Goal: Book appointment/travel/reservation

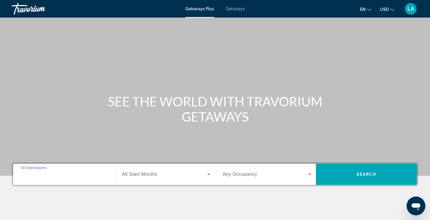
click at [57, 172] on input "Destination All Destinations" at bounding box center [65, 174] width 89 height 7
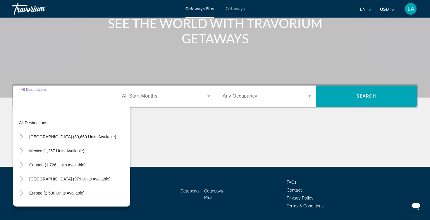
scroll to position [97, 0]
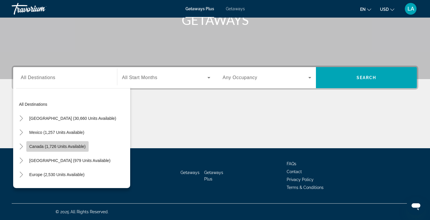
click at [62, 147] on span "Canada (1,726 units available)" at bounding box center [57, 146] width 56 height 5
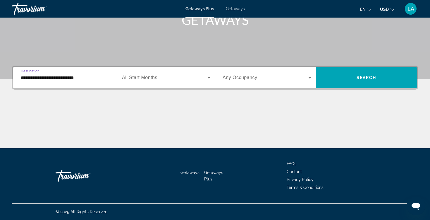
click at [209, 78] on icon "Search widget" at bounding box center [208, 77] width 3 height 1
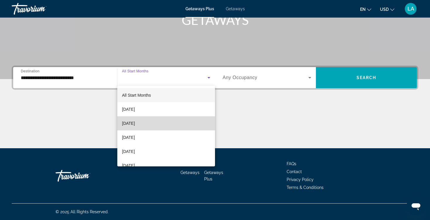
click at [171, 129] on mat-option "October 2025" at bounding box center [166, 123] width 98 height 14
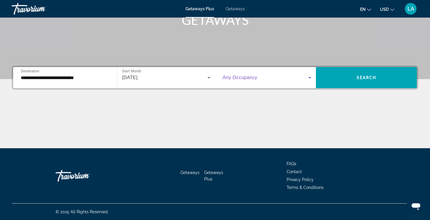
click at [310, 78] on icon "Search widget" at bounding box center [309, 77] width 3 height 1
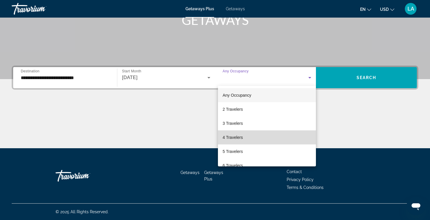
click at [246, 136] on mat-option "4 Travelers" at bounding box center [267, 137] width 98 height 14
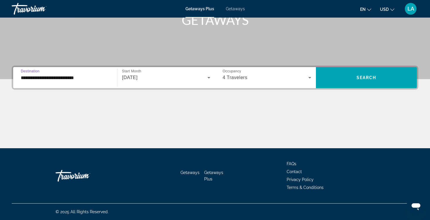
click at [88, 77] on input "**********" at bounding box center [65, 77] width 89 height 7
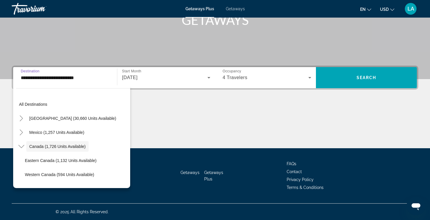
scroll to position [7, 0]
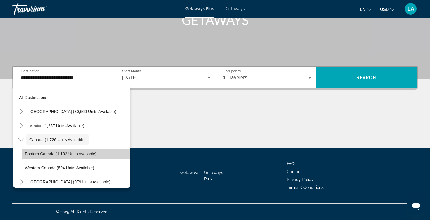
click at [71, 152] on span "Eastern Canada (1,132 units available)" at bounding box center [61, 153] width 72 height 5
type input "**********"
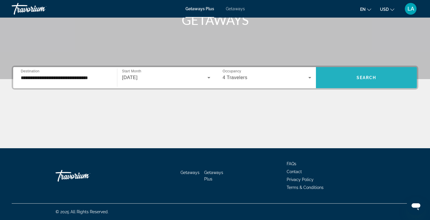
click at [365, 77] on span "Search" at bounding box center [367, 77] width 20 height 5
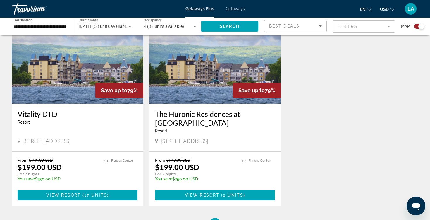
scroll to position [634, 0]
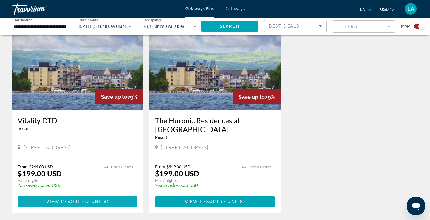
click at [60, 199] on span "View Resort" at bounding box center [63, 201] width 35 height 5
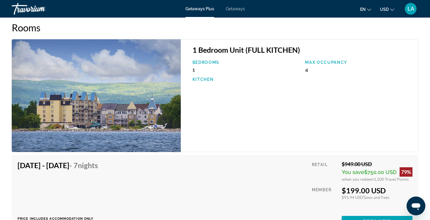
scroll to position [941, 0]
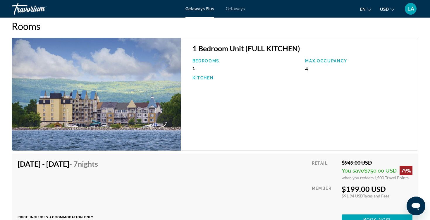
click at [134, 123] on img "Main content" at bounding box center [96, 94] width 169 height 113
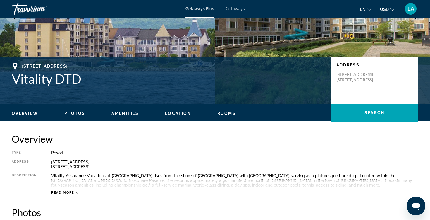
scroll to position [85, 0]
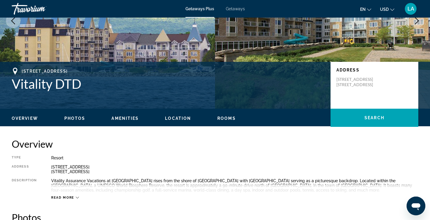
click at [72, 117] on span "Photos" at bounding box center [74, 118] width 21 height 5
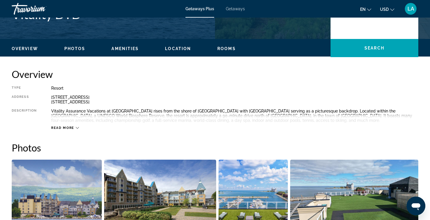
scroll to position [151, 0]
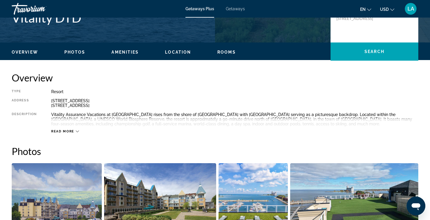
click at [77, 130] on icon "Main content" at bounding box center [77, 131] width 3 height 3
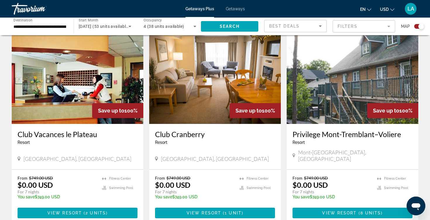
scroll to position [209, 0]
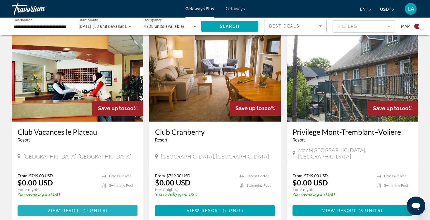
click at [72, 208] on span "View Resort" at bounding box center [64, 210] width 35 height 5
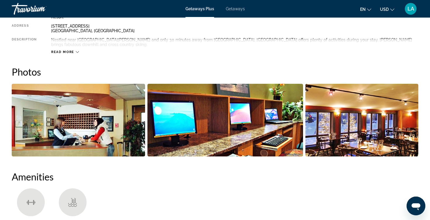
scroll to position [224, 0]
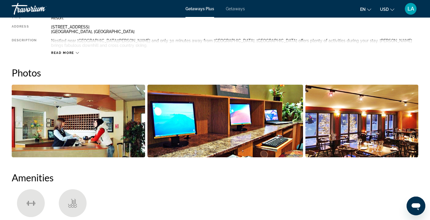
click at [231, 107] on img "Open full-screen image slider" at bounding box center [224, 121] width 155 height 73
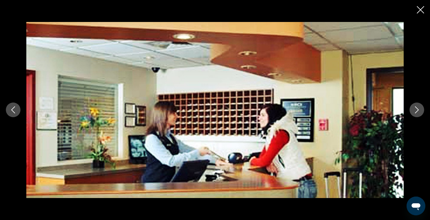
click at [417, 109] on icon "Next image" at bounding box center [417, 109] width 4 height 7
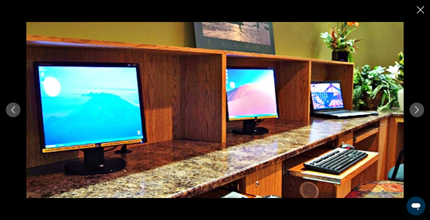
click at [417, 108] on icon "Next image" at bounding box center [416, 109] width 7 height 7
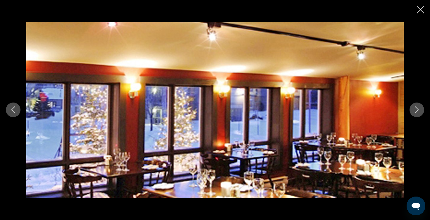
click at [417, 108] on icon "Next image" at bounding box center [416, 109] width 7 height 7
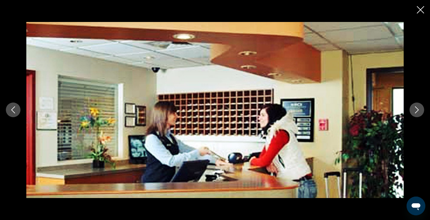
click at [417, 108] on icon "Next image" at bounding box center [416, 109] width 7 height 7
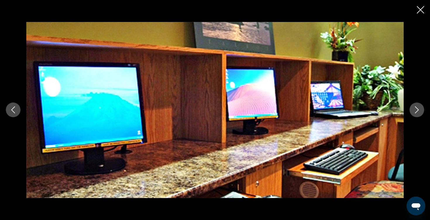
click at [417, 108] on icon "Next image" at bounding box center [416, 109] width 7 height 7
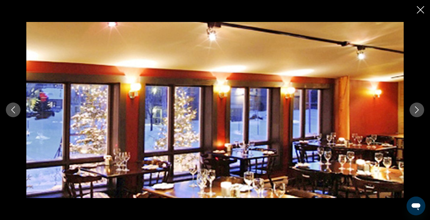
click at [417, 108] on icon "Next image" at bounding box center [416, 109] width 7 height 7
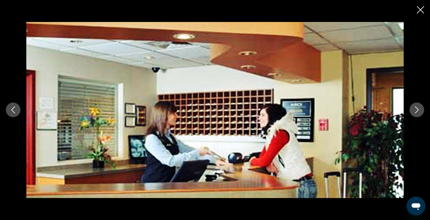
click at [12, 109] on icon "Previous image" at bounding box center [13, 109] width 7 height 7
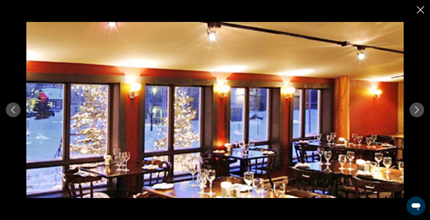
click at [12, 109] on icon "Previous image" at bounding box center [13, 109] width 7 height 7
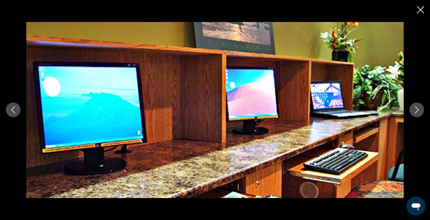
click at [13, 109] on icon "Previous image" at bounding box center [13, 109] width 7 height 7
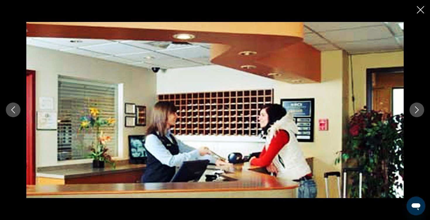
click at [13, 108] on icon "Previous image" at bounding box center [13, 109] width 7 height 7
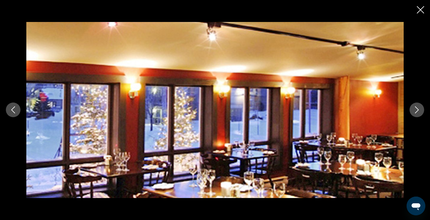
click at [14, 106] on button "Previous image" at bounding box center [13, 109] width 15 height 15
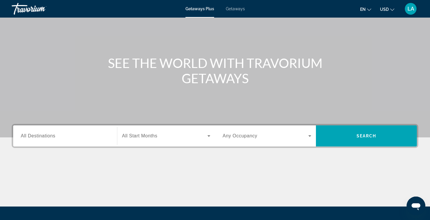
scroll to position [39, 0]
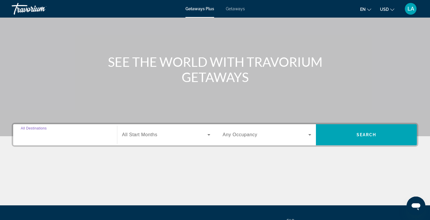
click at [61, 136] on input "Destination All Destinations" at bounding box center [65, 134] width 89 height 7
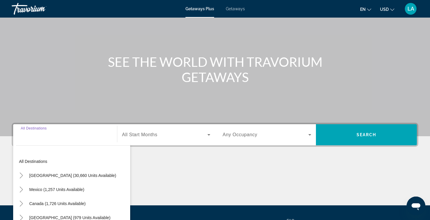
scroll to position [97, 0]
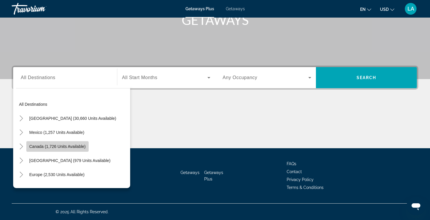
click at [61, 145] on span "Canada (1,726 units available)" at bounding box center [57, 146] width 56 height 5
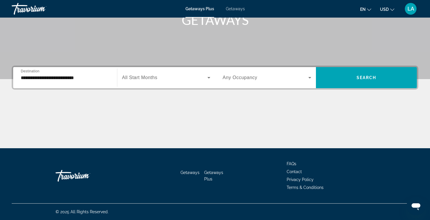
click at [101, 81] on div "**********" at bounding box center [65, 77] width 89 height 17
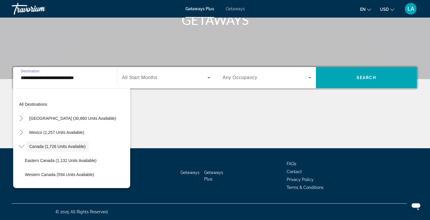
scroll to position [7, 0]
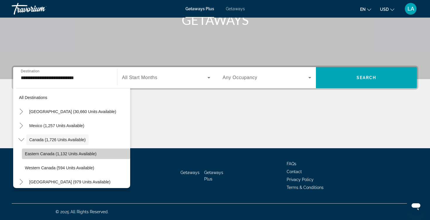
click at [69, 152] on span "Eastern Canada (1,132 units available)" at bounding box center [61, 153] width 72 height 5
type input "**********"
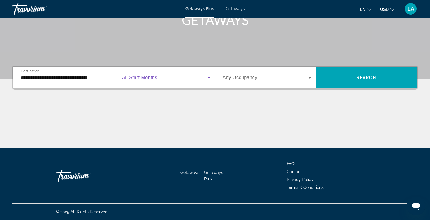
click at [208, 77] on icon "Search widget" at bounding box center [208, 77] width 7 height 7
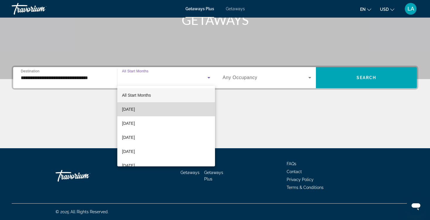
click at [187, 110] on mat-option "September 2025" at bounding box center [166, 109] width 98 height 14
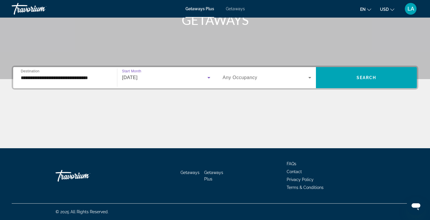
click at [309, 78] on icon "Search widget" at bounding box center [309, 77] width 7 height 7
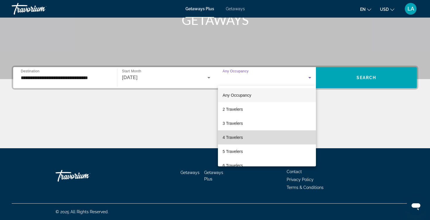
click at [258, 137] on mat-option "4 Travelers" at bounding box center [267, 137] width 98 height 14
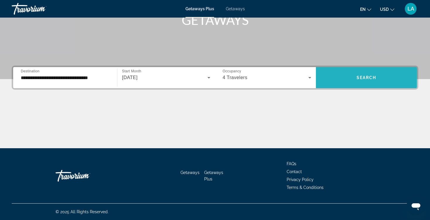
click at [347, 77] on span "Search widget" at bounding box center [366, 78] width 101 height 14
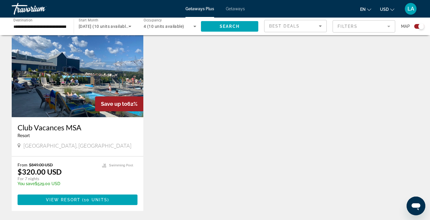
scroll to position [203, 0]
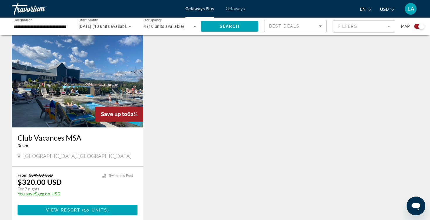
click at [320, 26] on icon "Sort by" at bounding box center [320, 25] width 3 height 1
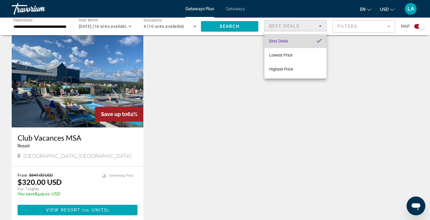
click at [305, 43] on mat-option "Best Deals" at bounding box center [295, 41] width 62 height 14
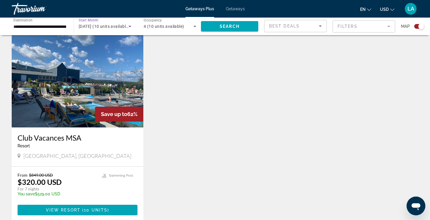
click at [130, 27] on icon "Search widget" at bounding box center [129, 26] width 3 height 1
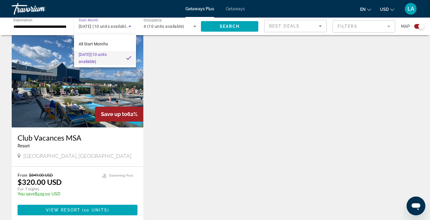
click at [161, 53] on div at bounding box center [215, 110] width 430 height 220
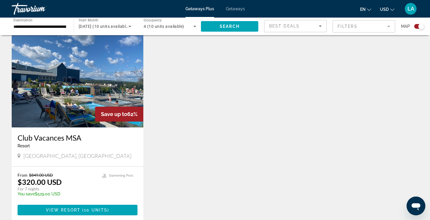
click at [42, 30] on div "**********" at bounding box center [39, 26] width 53 height 17
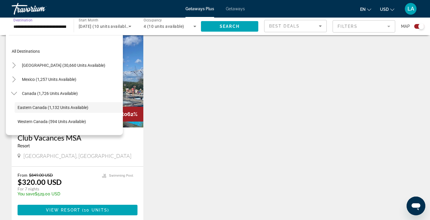
scroll to position [21, 0]
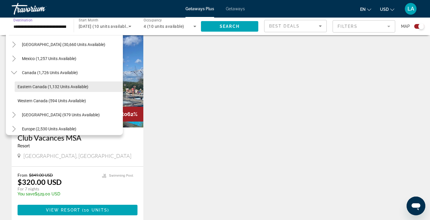
click at [38, 85] on span "Eastern Canada (1,132 units available)" at bounding box center [53, 86] width 71 height 5
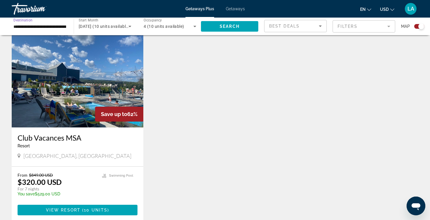
click at [195, 25] on icon "Search widget" at bounding box center [194, 26] width 7 height 7
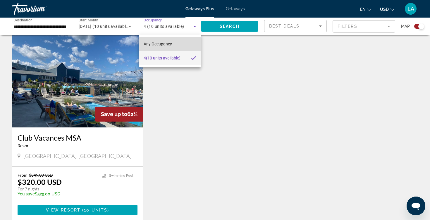
click at [171, 43] on span "Any Occupancy" at bounding box center [158, 44] width 28 height 5
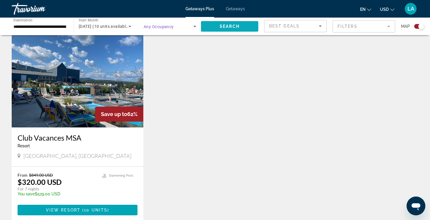
click at [229, 23] on span "Search widget" at bounding box center [229, 26] width 57 height 14
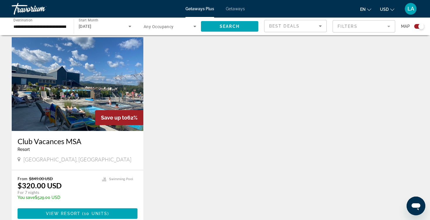
scroll to position [193, 0]
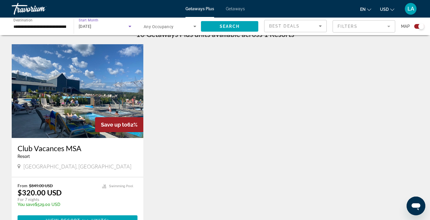
click at [130, 26] on icon "Search widget" at bounding box center [129, 26] width 3 height 1
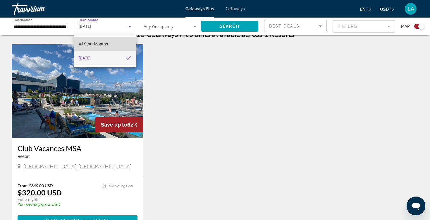
click at [115, 42] on mat-option "All Start Months" at bounding box center [105, 44] width 62 height 14
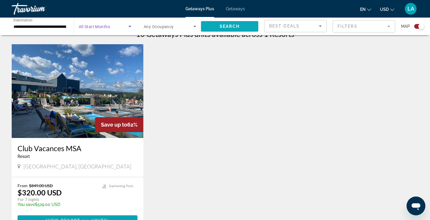
click at [226, 27] on span "Search" at bounding box center [230, 26] width 20 height 5
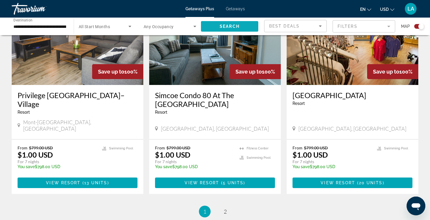
scroll to position [852, 0]
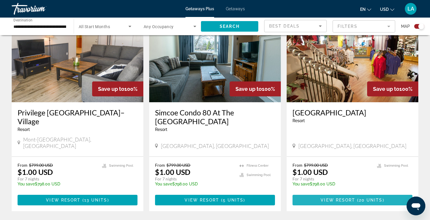
click at [353, 197] on span "View Resort" at bounding box center [338, 199] width 35 height 5
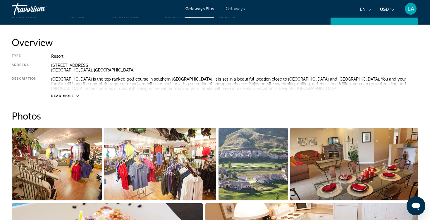
scroll to position [183, 0]
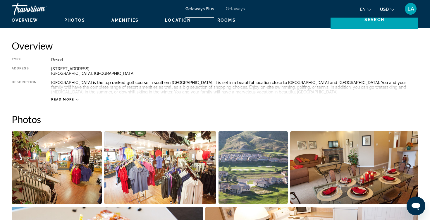
click at [77, 99] on icon "Main content" at bounding box center [77, 99] width 3 height 3
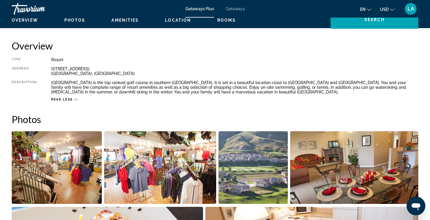
click at [30, 20] on span "Overview" at bounding box center [25, 20] width 26 height 5
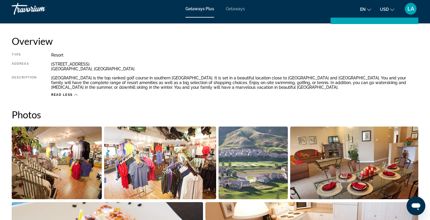
click at [193, 8] on span "Getaways Plus" at bounding box center [199, 8] width 29 height 5
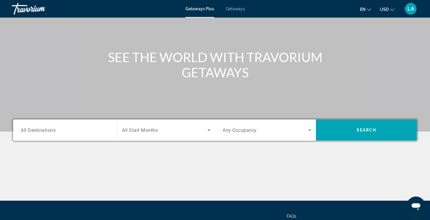
scroll to position [45, 0]
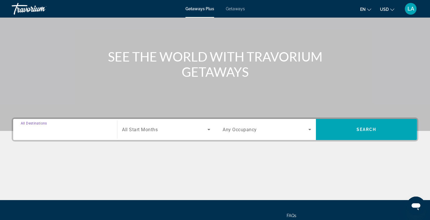
click at [64, 129] on input "Destination All Destinations" at bounding box center [65, 129] width 89 height 7
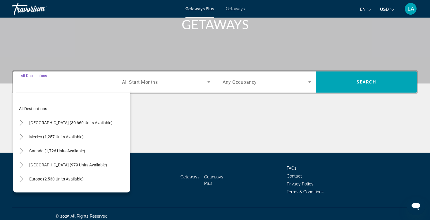
scroll to position [97, 0]
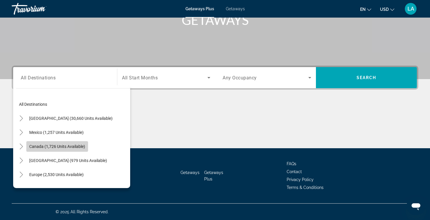
click at [65, 147] on span "Canada (1,726 units available)" at bounding box center [57, 146] width 56 height 5
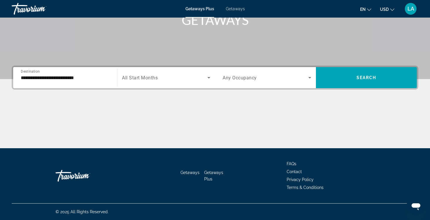
click at [96, 81] on div "**********" at bounding box center [65, 77] width 89 height 17
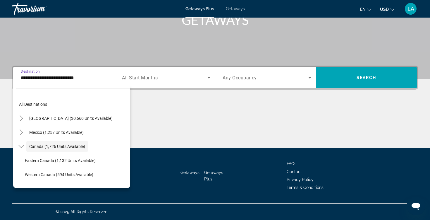
scroll to position [7, 0]
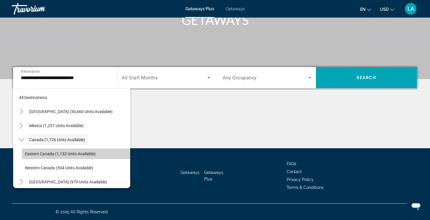
click at [77, 152] on span "Eastern Canada (1,132 units available)" at bounding box center [60, 153] width 71 height 5
type input "**********"
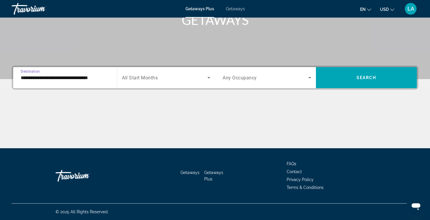
click at [209, 76] on icon "Search widget" at bounding box center [208, 77] width 7 height 7
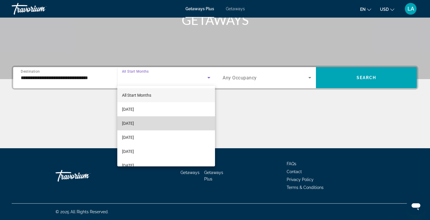
click at [161, 122] on mat-option "[DATE]" at bounding box center [166, 123] width 98 height 14
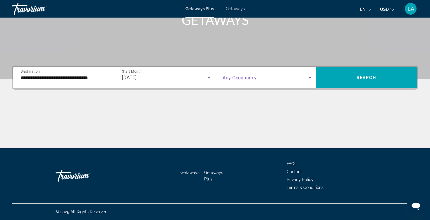
click at [310, 78] on icon "Search widget" at bounding box center [309, 77] width 3 height 1
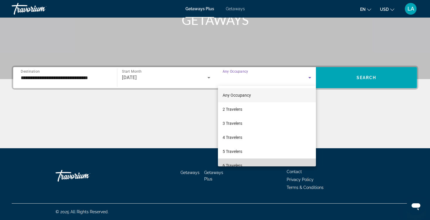
click at [246, 162] on mat-option "6 Travelers" at bounding box center [267, 165] width 98 height 14
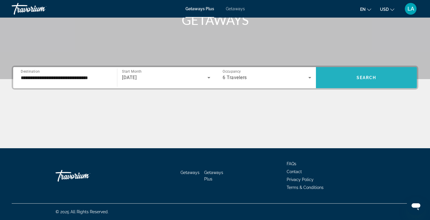
click at [357, 80] on span "Search widget" at bounding box center [366, 78] width 101 height 14
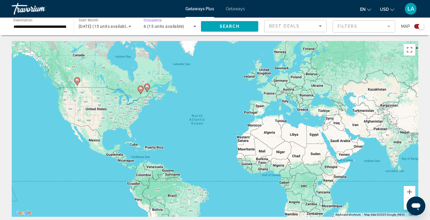
click at [195, 26] on icon "Search widget" at bounding box center [194, 26] width 7 height 7
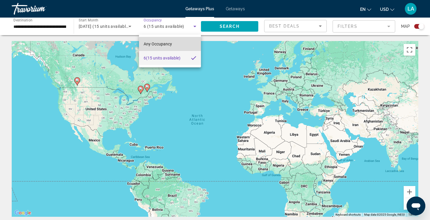
click at [183, 44] on mat-option "Any Occupancy" at bounding box center [170, 44] width 62 height 14
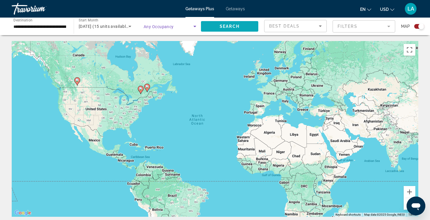
click at [235, 27] on span "Search" at bounding box center [230, 26] width 20 height 5
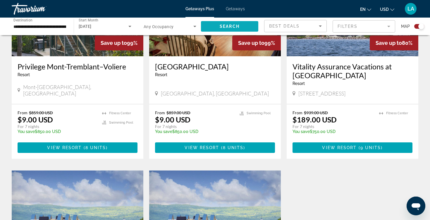
scroll to position [459, 0]
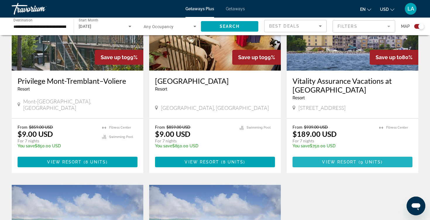
click at [343, 161] on span "View Resort" at bounding box center [339, 161] width 35 height 5
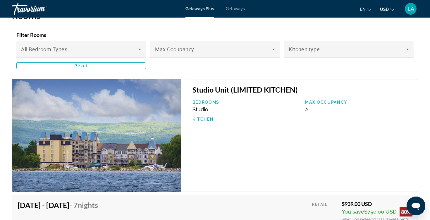
scroll to position [939, 0]
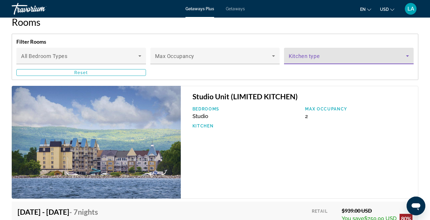
click at [407, 52] on icon "Main content" at bounding box center [407, 55] width 7 height 7
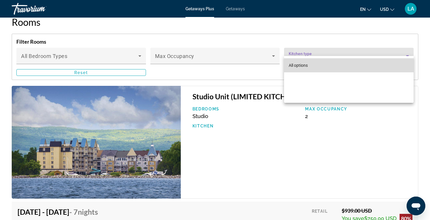
click at [382, 65] on mat-option "All options" at bounding box center [349, 65] width 130 height 14
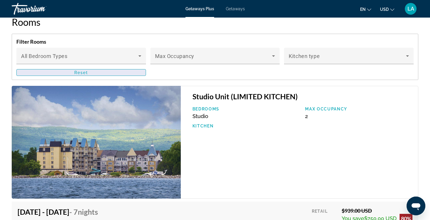
click at [84, 70] on span "Reset" at bounding box center [81, 72] width 14 height 5
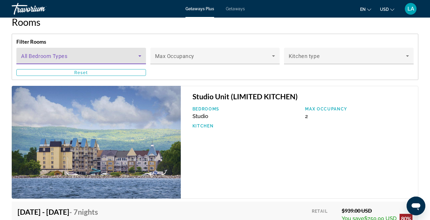
click at [141, 52] on icon "Main content" at bounding box center [139, 55] width 7 height 7
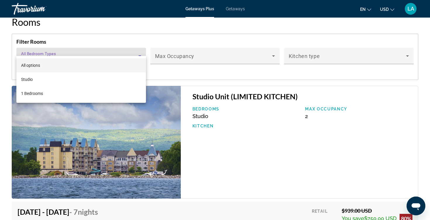
click at [105, 68] on mat-option "All options" at bounding box center [81, 65] width 130 height 14
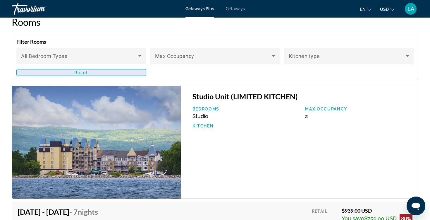
click at [108, 66] on span "Main content" at bounding box center [81, 73] width 129 height 14
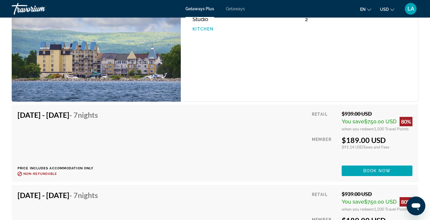
scroll to position [1038, 0]
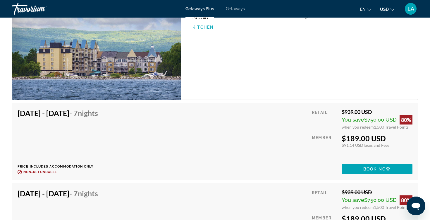
click at [198, 10] on span "Getaways Plus" at bounding box center [199, 8] width 29 height 5
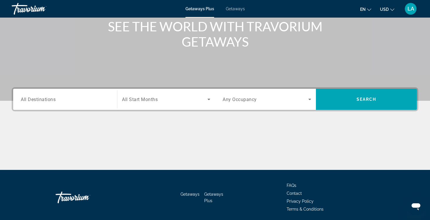
scroll to position [88, 0]
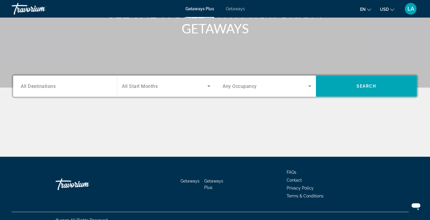
click at [71, 87] on input "Destination All Destinations" at bounding box center [65, 86] width 89 height 7
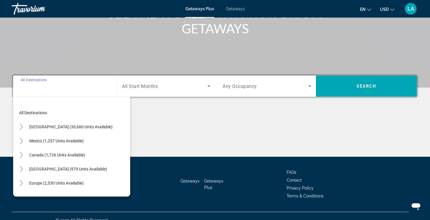
scroll to position [97, 0]
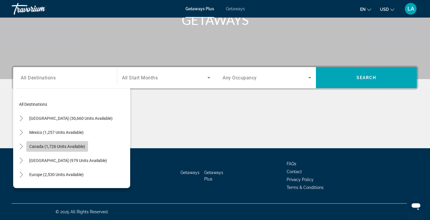
click at [73, 147] on span "Canada (1,726 units available)" at bounding box center [57, 146] width 56 height 5
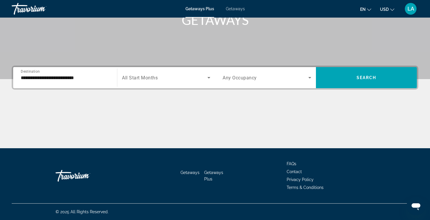
click at [100, 86] on div "**********" at bounding box center [65, 77] width 98 height 21
click at [97, 76] on input "**********" at bounding box center [65, 77] width 89 height 7
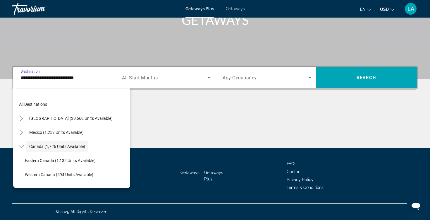
scroll to position [7, 0]
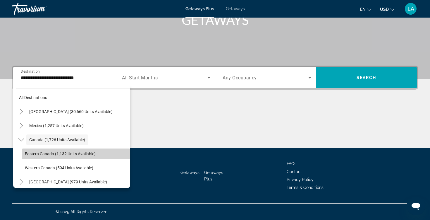
click at [49, 155] on span "Eastern Canada (1,132 units available)" at bounding box center [60, 153] width 71 height 5
type input "**********"
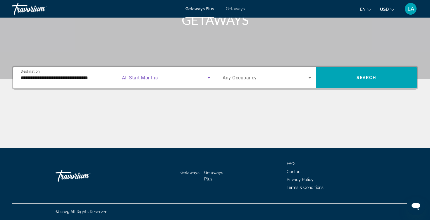
click at [209, 76] on icon "Search widget" at bounding box center [208, 77] width 7 height 7
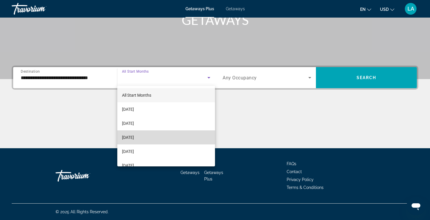
click at [134, 136] on span "November 2025" at bounding box center [128, 137] width 12 height 7
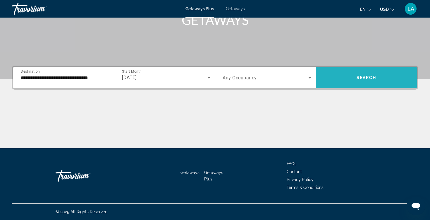
click at [369, 77] on span "Search" at bounding box center [367, 77] width 20 height 5
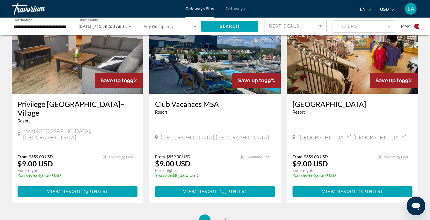
scroll to position [893, 0]
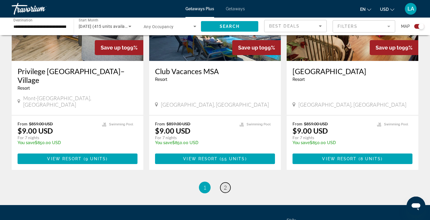
click at [226, 184] on span "2" at bounding box center [225, 187] width 3 height 6
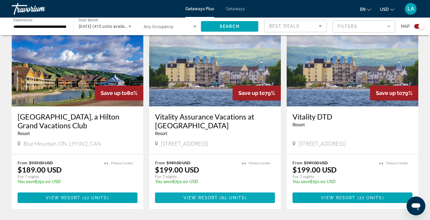
scroll to position [423, 0]
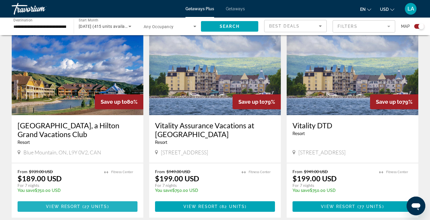
click at [92, 204] on span "27 units" at bounding box center [95, 206] width 23 height 5
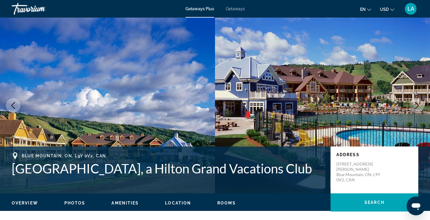
click at [224, 203] on span "Rooms" at bounding box center [226, 202] width 18 height 5
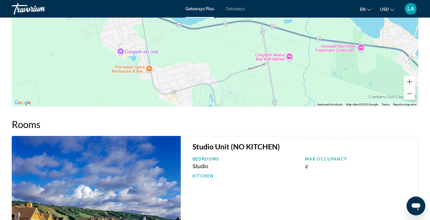
scroll to position [904, 0]
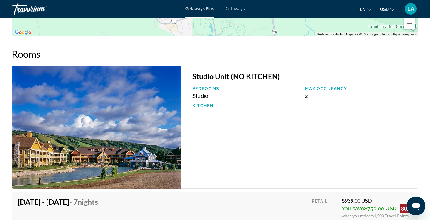
click at [202, 9] on span "Getaways Plus" at bounding box center [199, 8] width 29 height 5
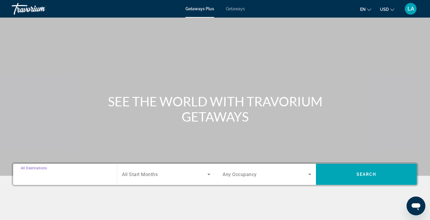
click at [87, 177] on input "Destination All Destinations" at bounding box center [65, 174] width 89 height 7
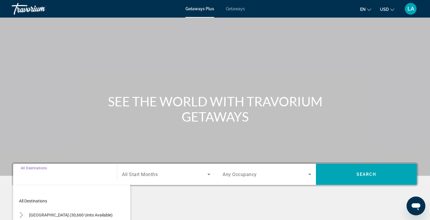
scroll to position [97, 0]
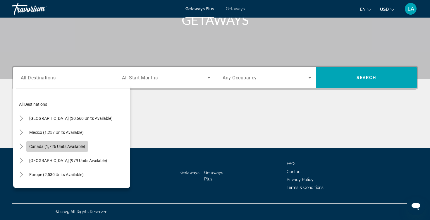
click at [84, 146] on span "Canada (1,726 units available)" at bounding box center [57, 146] width 56 height 5
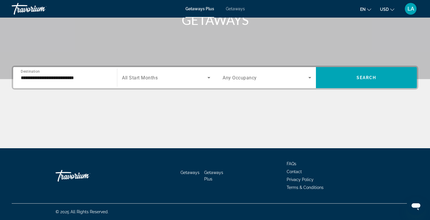
click at [109, 84] on div "**********" at bounding box center [65, 77] width 89 height 17
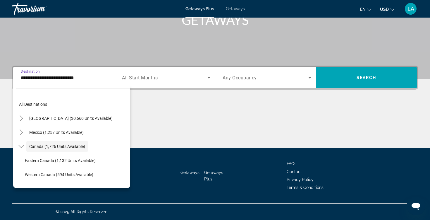
scroll to position [7, 0]
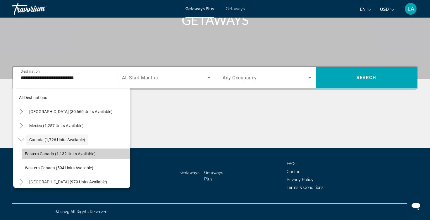
click at [94, 154] on span "Eastern Canada (1,132 units available)" at bounding box center [60, 153] width 71 height 5
type input "**********"
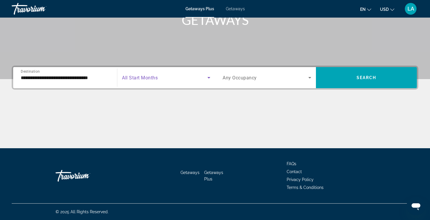
click at [208, 76] on icon "Search widget" at bounding box center [208, 77] width 7 height 7
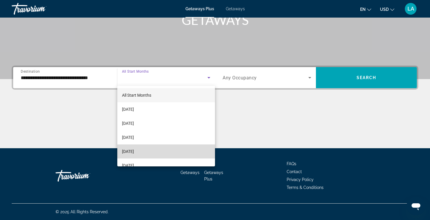
click at [186, 152] on mat-option "December 2025" at bounding box center [166, 151] width 98 height 14
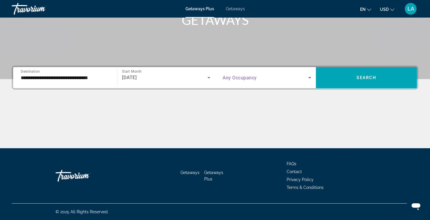
click at [310, 77] on icon "Search widget" at bounding box center [309, 77] width 3 height 1
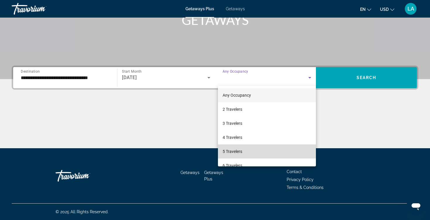
click at [261, 150] on mat-option "5 Travelers" at bounding box center [267, 151] width 98 height 14
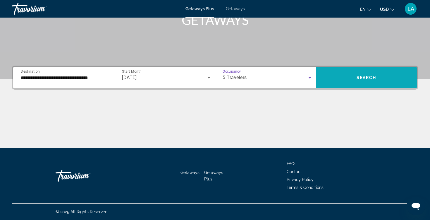
click at [358, 80] on span "Search" at bounding box center [367, 77] width 20 height 5
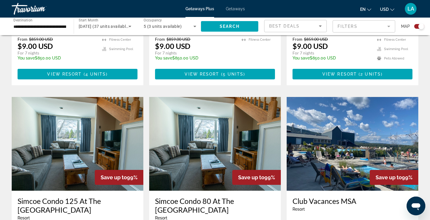
scroll to position [343, 0]
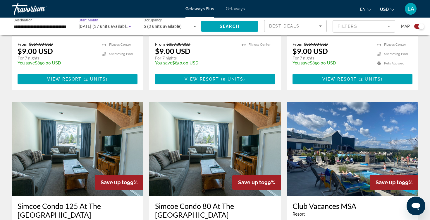
click at [130, 25] on icon "Search widget" at bounding box center [129, 26] width 7 height 7
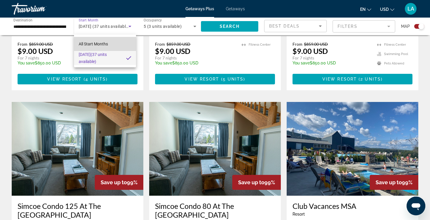
click at [113, 45] on mat-option "All Start Months" at bounding box center [105, 44] width 62 height 14
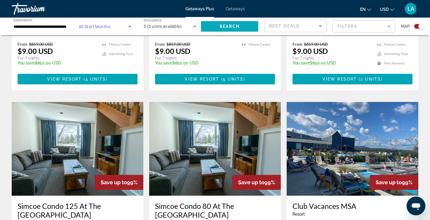
click at [235, 27] on span "Search" at bounding box center [230, 26] width 20 height 5
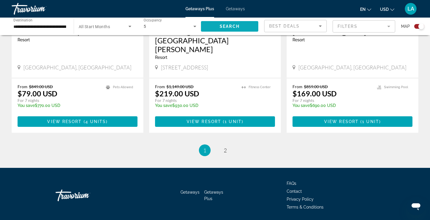
scroll to position [935, 0]
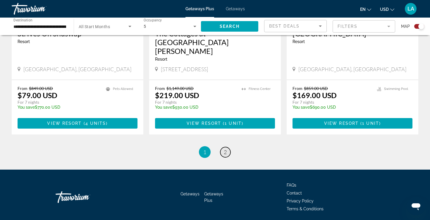
click at [224, 149] on span "2" at bounding box center [225, 152] width 3 height 6
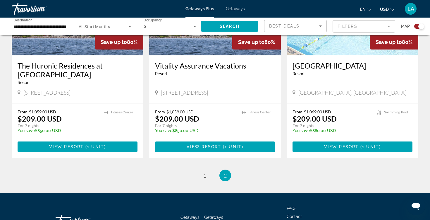
scroll to position [276, 0]
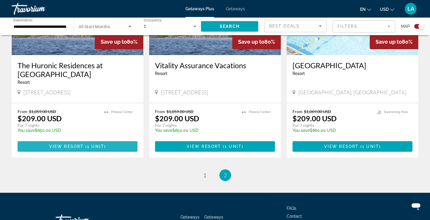
click at [97, 148] on span "1 unit" at bounding box center [95, 146] width 17 height 5
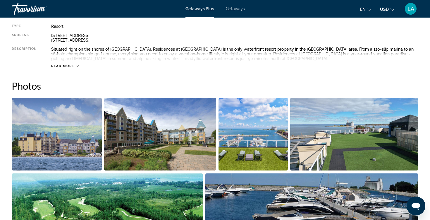
scroll to position [186, 0]
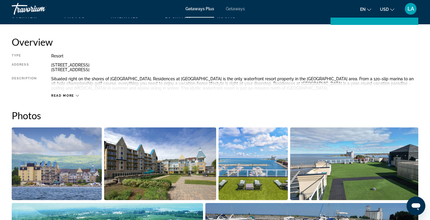
click at [77, 94] on icon "Main content" at bounding box center [77, 95] width 3 height 3
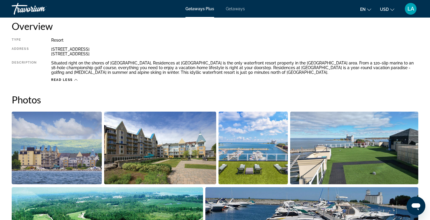
scroll to position [203, 0]
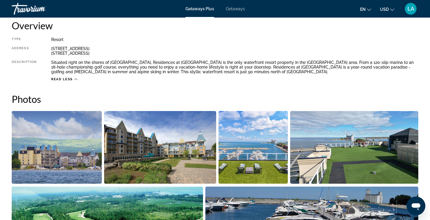
click at [75, 78] on icon "Main content" at bounding box center [75, 79] width 3 height 3
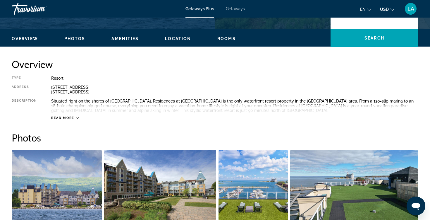
scroll to position [163, 0]
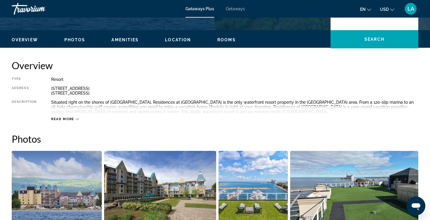
click at [78, 119] on icon "Main content" at bounding box center [77, 118] width 3 height 3
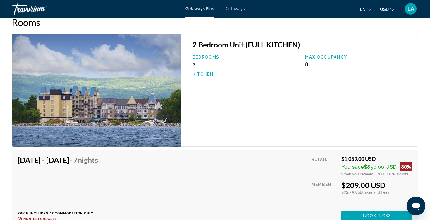
scroll to position [901, 0]
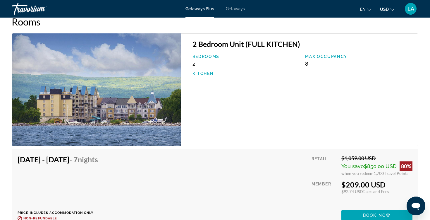
click at [208, 8] on span "Getaways Plus" at bounding box center [199, 8] width 29 height 5
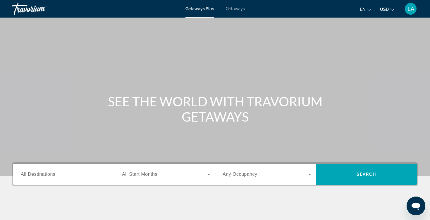
click at [206, 10] on span "Getaways Plus" at bounding box center [199, 8] width 29 height 5
click at [235, 9] on span "Getaways" at bounding box center [235, 8] width 19 height 5
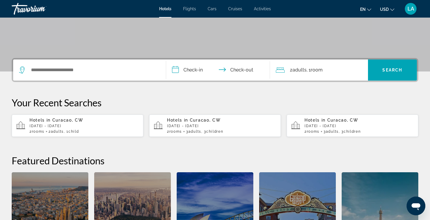
scroll to position [101, 0]
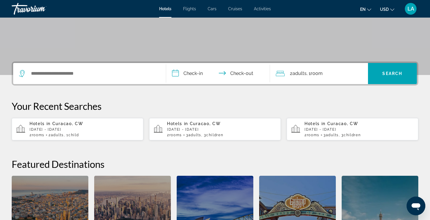
click at [88, 130] on p "Thu, 18 Dec - Sat, 03 Jan" at bounding box center [84, 129] width 109 height 4
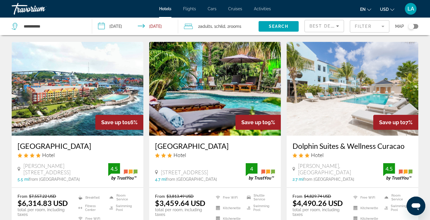
scroll to position [455, 0]
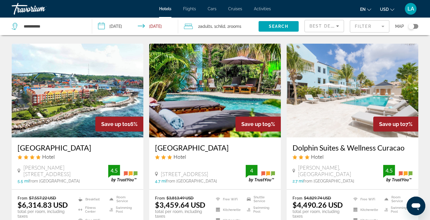
click at [117, 25] on input "**********" at bounding box center [136, 27] width 89 height 19
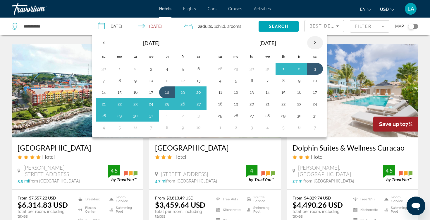
click at [316, 43] on th "Next month" at bounding box center [315, 42] width 16 height 13
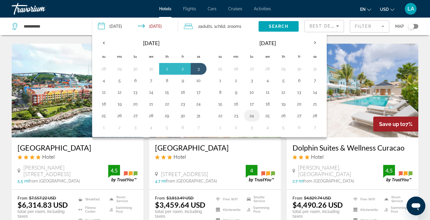
click at [252, 116] on button "24" at bounding box center [251, 115] width 9 height 8
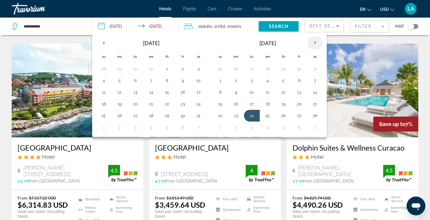
click at [316, 42] on th "Next month" at bounding box center [315, 42] width 16 height 13
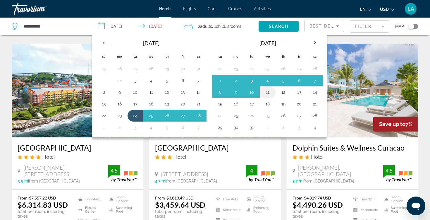
click at [267, 93] on button "11" at bounding box center [267, 92] width 9 height 8
type input "**********"
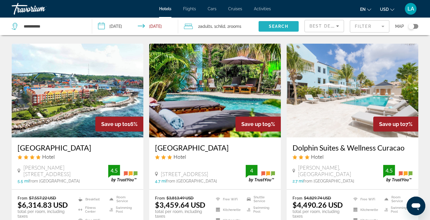
click at [278, 25] on span "Search" at bounding box center [279, 26] width 20 height 5
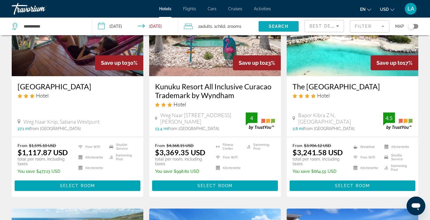
scroll to position [297, 0]
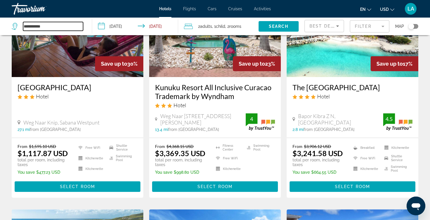
click at [50, 26] on input "**********" at bounding box center [53, 26] width 60 height 9
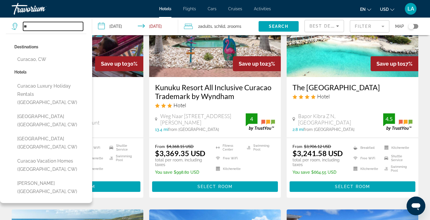
type input "*"
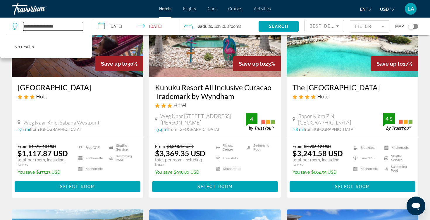
type input "**********"
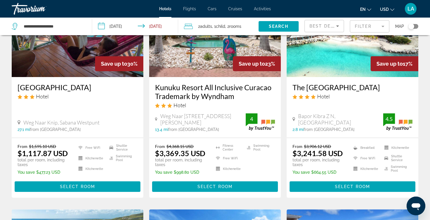
click at [105, 24] on input "**********" at bounding box center [136, 27] width 89 height 19
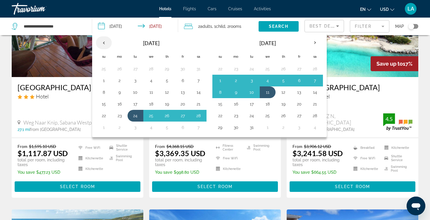
click at [104, 43] on th "Previous month" at bounding box center [104, 42] width 16 height 13
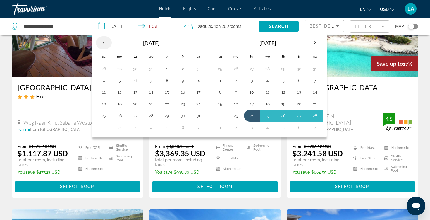
click at [104, 43] on th "Previous month" at bounding box center [104, 42] width 16 height 13
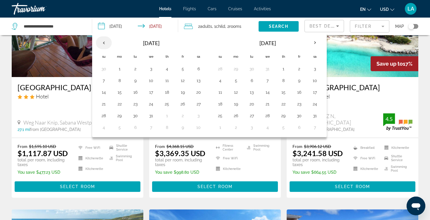
click at [106, 42] on th "Previous month" at bounding box center [104, 42] width 16 height 13
click at [105, 41] on th "Previous month" at bounding box center [104, 42] width 16 height 13
click at [198, 92] on button "18" at bounding box center [198, 92] width 9 height 8
click at [102, 102] on button "19" at bounding box center [103, 104] width 9 height 8
type input "**********"
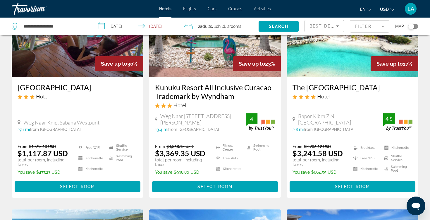
click at [210, 26] on span "Adults" at bounding box center [206, 26] width 12 height 5
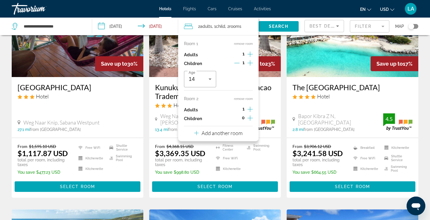
click at [250, 53] on icon "Increment adults" at bounding box center [249, 54] width 5 height 7
click at [250, 63] on icon "Increment children" at bounding box center [249, 62] width 5 height 7
click at [246, 80] on icon "Travelers: 4 adults, 2 children" at bounding box center [246, 78] width 7 height 7
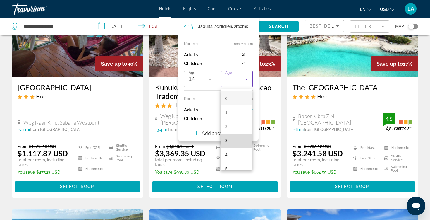
click at [231, 140] on mat-option "3" at bounding box center [237, 140] width 32 height 14
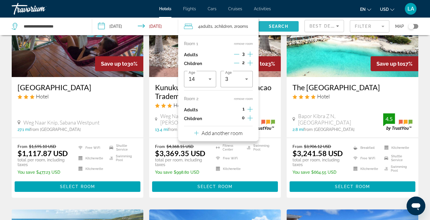
click at [276, 28] on span "Search" at bounding box center [279, 26] width 20 height 5
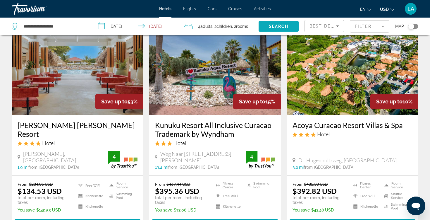
scroll to position [30, 0]
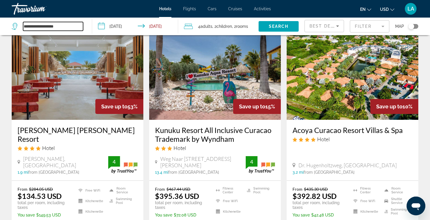
click at [70, 24] on input "**********" at bounding box center [53, 26] width 60 height 9
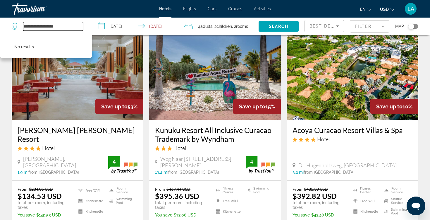
click at [71, 24] on input "**********" at bounding box center [53, 26] width 60 height 9
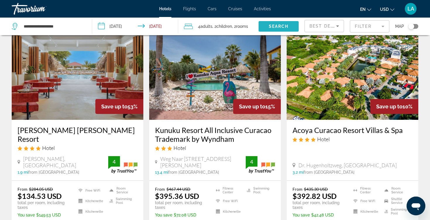
click at [273, 28] on span "Search" at bounding box center [279, 26] width 20 height 5
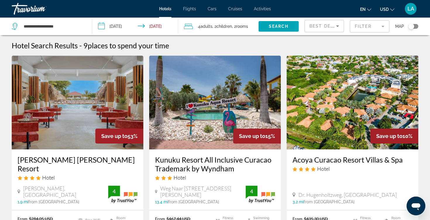
scroll to position [0, 0]
click at [337, 25] on icon "Sort by" at bounding box center [337, 26] width 7 height 7
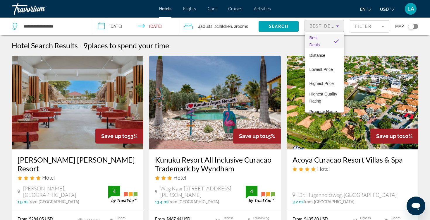
click at [382, 39] on div at bounding box center [215, 110] width 430 height 220
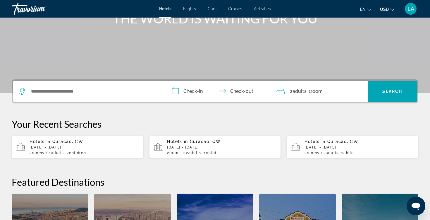
scroll to position [82, 0]
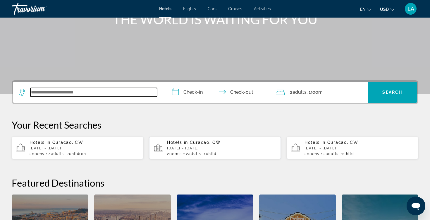
click at [31, 91] on input "Search widget" at bounding box center [93, 92] width 127 height 9
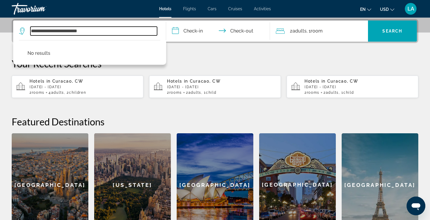
type input "**********"
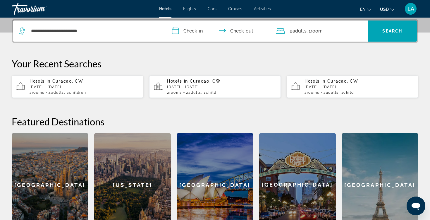
click at [180, 31] on input "**********" at bounding box center [219, 31] width 106 height 23
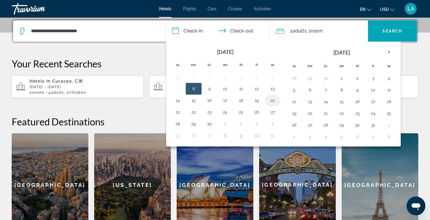
click at [273, 101] on button "20" at bounding box center [272, 100] width 9 height 8
click at [179, 109] on button "21" at bounding box center [177, 112] width 9 height 8
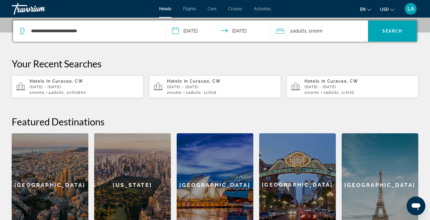
click at [176, 32] on input "**********" at bounding box center [219, 31] width 106 height 23
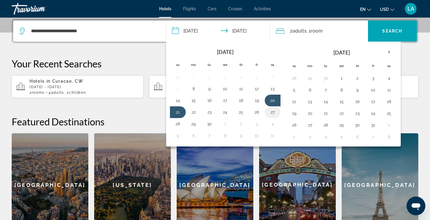
click at [273, 113] on button "27" at bounding box center [272, 112] width 9 height 8
click at [176, 123] on button "28" at bounding box center [177, 124] width 9 height 8
type input "**********"
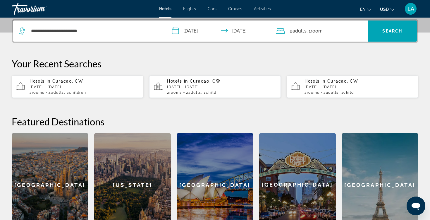
click at [339, 33] on div "2 Adult Adults , 1 Room rooms" at bounding box center [322, 31] width 92 height 8
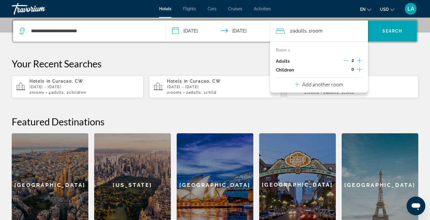
click at [359, 61] on icon "Increment adults" at bounding box center [359, 60] width 5 height 5
click at [360, 69] on icon "Increment children" at bounding box center [359, 69] width 5 height 7
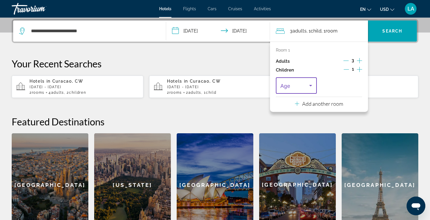
click at [311, 86] on icon "Travelers: 3 adults, 1 child" at bounding box center [310, 85] width 7 height 7
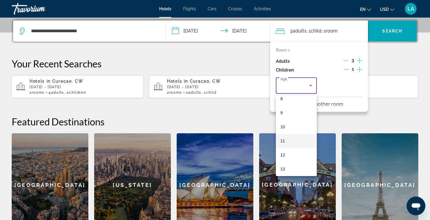
scroll to position [133, 0]
click at [289, 173] on mat-option "14" at bounding box center [296, 169] width 41 height 14
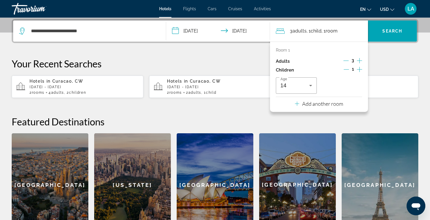
click at [359, 69] on icon "Increment children" at bounding box center [359, 69] width 5 height 7
click at [355, 86] on icon "Travelers: 3 adults, 2 children" at bounding box center [356, 85] width 7 height 7
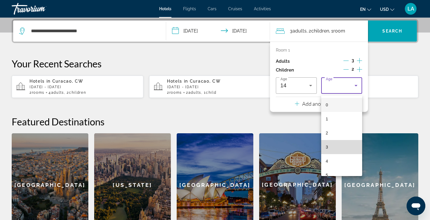
click at [335, 145] on mat-option "3" at bounding box center [341, 147] width 41 height 14
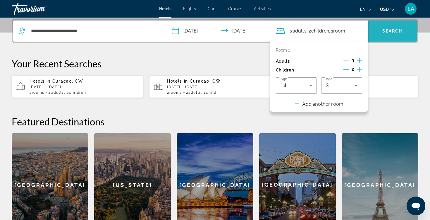
click at [389, 30] on span "Search" at bounding box center [392, 31] width 20 height 5
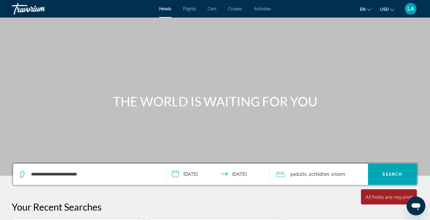
scroll to position [0, 0]
click at [164, 9] on span "Hotels" at bounding box center [165, 8] width 12 height 5
click at [166, 8] on span "Hotels" at bounding box center [165, 8] width 12 height 5
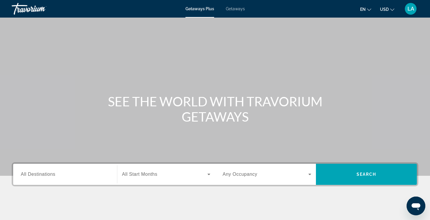
click at [53, 175] on span "All Destinations" at bounding box center [38, 173] width 35 height 5
click at [53, 175] on input "Destination All Destinations" at bounding box center [65, 174] width 89 height 7
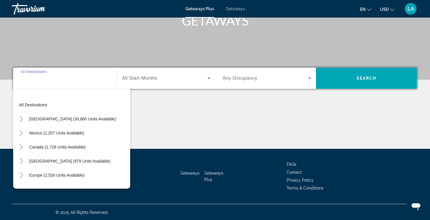
scroll to position [97, 0]
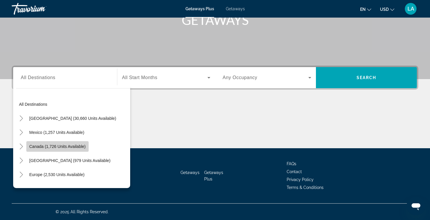
click at [59, 147] on span "Canada (1,726 units available)" at bounding box center [57, 146] width 56 height 5
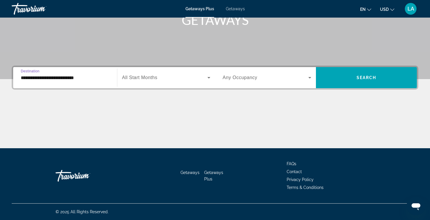
click at [104, 80] on input "**********" at bounding box center [65, 77] width 89 height 7
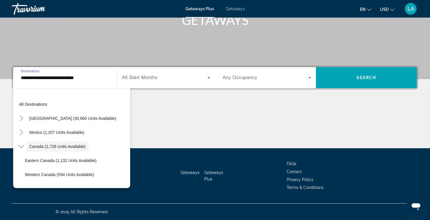
scroll to position [7, 0]
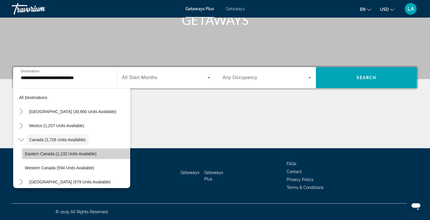
click at [84, 155] on span "Eastern Canada (1,132 units available)" at bounding box center [61, 153] width 72 height 5
type input "**********"
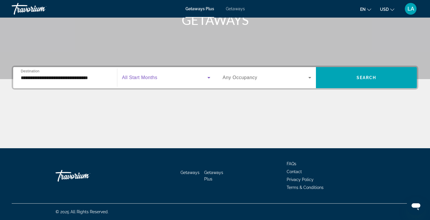
click at [209, 77] on icon "Search widget" at bounding box center [208, 77] width 7 height 7
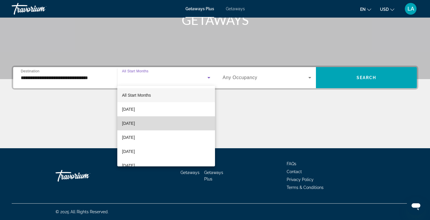
click at [166, 125] on mat-option "October 2025" at bounding box center [166, 123] width 98 height 14
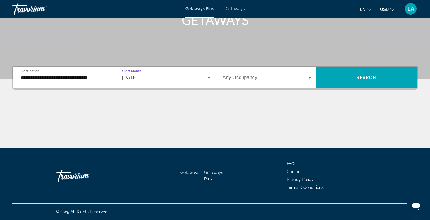
click at [310, 77] on icon "Search widget" at bounding box center [309, 77] width 3 height 1
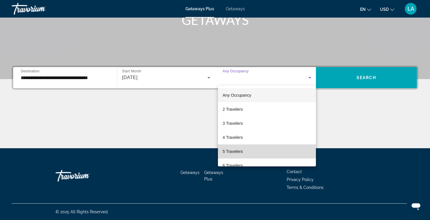
click at [263, 149] on mat-option "5 Travelers" at bounding box center [267, 151] width 98 height 14
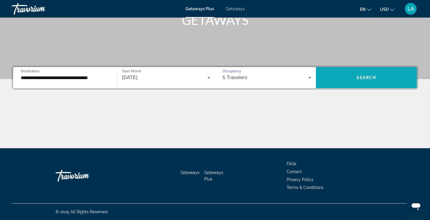
click at [355, 76] on span "Search widget" at bounding box center [366, 78] width 101 height 14
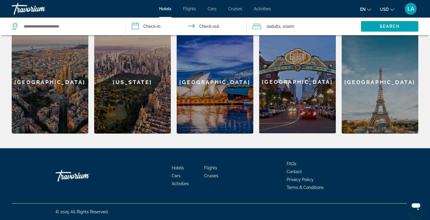
scroll to position [247, 0]
click at [178, 168] on span "Hotels" at bounding box center [178, 167] width 12 height 5
click at [211, 168] on span "Flights" at bounding box center [210, 167] width 13 height 5
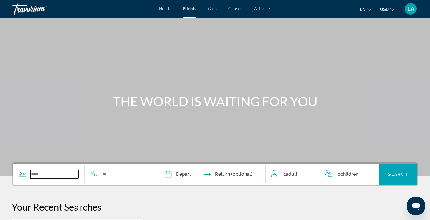
click at [33, 175] on input "Search widget" at bounding box center [54, 174] width 48 height 9
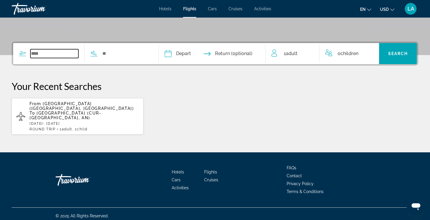
scroll to position [121, 0]
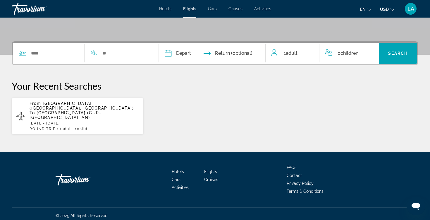
click at [79, 110] on span "Hato International Airport (CUR-Curacao, AN)" at bounding box center [66, 114] width 72 height 9
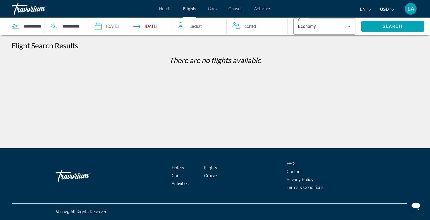
click at [213, 166] on span "Flights" at bounding box center [210, 167] width 13 height 5
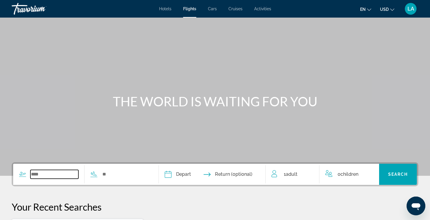
click at [34, 173] on input "Search widget" at bounding box center [54, 174] width 48 height 9
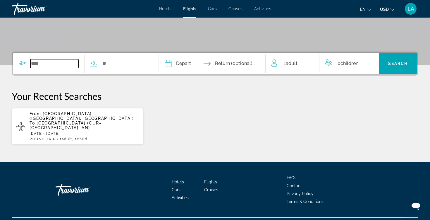
scroll to position [121, 0]
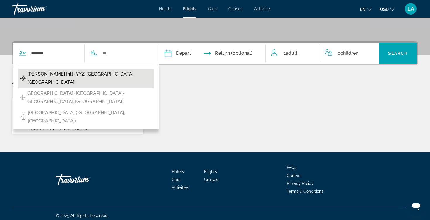
click at [74, 76] on span "Lester B Pearson Intl (YYZ-Toronto, Canada)" at bounding box center [89, 78] width 124 height 16
type input "**********"
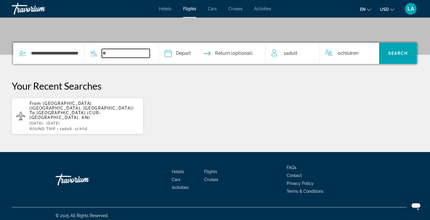
click at [114, 53] on input "Search widget" at bounding box center [126, 53] width 48 height 9
type input "*"
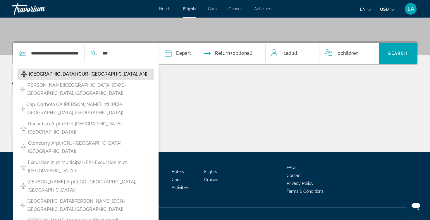
click at [88, 72] on span "Hato International Airport (CUR-Curacao, AN)" at bounding box center [88, 74] width 118 height 8
type input "**********"
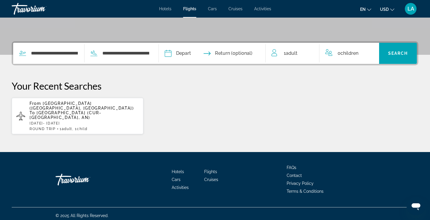
click at [189, 54] on input "Depart date" at bounding box center [189, 54] width 53 height 23
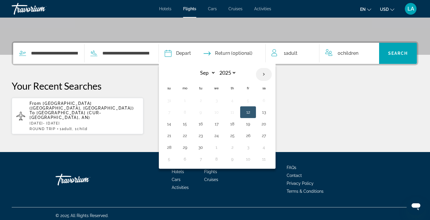
click at [272, 72] on th "Next month" at bounding box center [264, 74] width 16 height 13
select select "*"
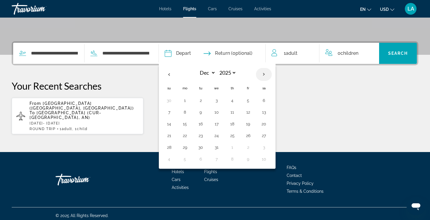
select select "****"
click at [272, 72] on th "Next month" at bounding box center [264, 74] width 16 height 13
select select "*"
click at [205, 149] on button "24" at bounding box center [200, 147] width 9 height 8
type input "**********"
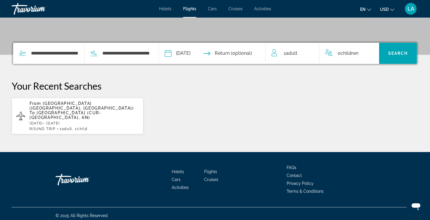
click at [278, 55] on icon "Travelers: 1 adult, 0 children" at bounding box center [274, 52] width 7 height 7
click at [250, 56] on input "Return date" at bounding box center [241, 54] width 53 height 23
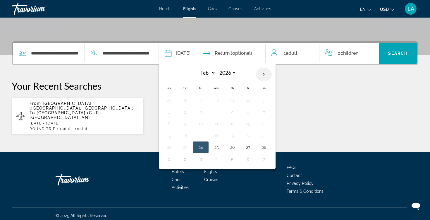
click at [272, 74] on th "Next month" at bounding box center [264, 74] width 16 height 13
select select "*"
click at [237, 124] on button "12" at bounding box center [232, 124] width 9 height 8
type input "**********"
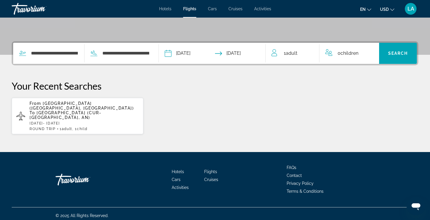
click at [275, 52] on icon "Travelers: 1 adult, 0 children" at bounding box center [274, 51] width 4 height 4
click at [292, 53] on span "Adult" at bounding box center [292, 53] width 12 height 6
click at [310, 52] on icon "Increment adults" at bounding box center [310, 51] width 5 height 5
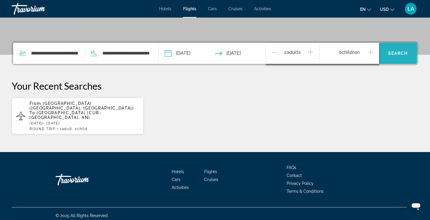
click at [390, 53] on span "Search" at bounding box center [398, 53] width 20 height 5
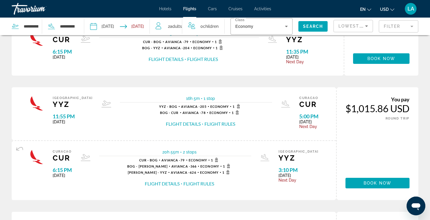
scroll to position [443, 0]
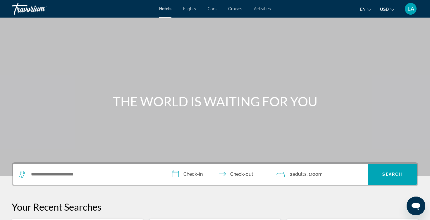
click at [265, 10] on span "Activities" at bounding box center [262, 8] width 17 height 5
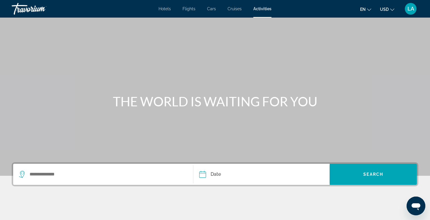
click at [166, 8] on span "Hotels" at bounding box center [165, 8] width 12 height 5
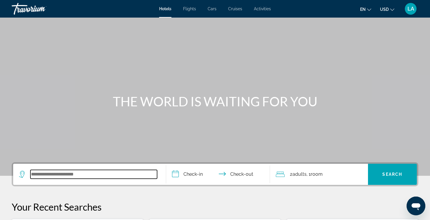
click at [53, 177] on input "Search widget" at bounding box center [93, 174] width 127 height 9
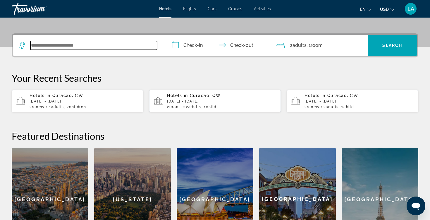
scroll to position [143, 0]
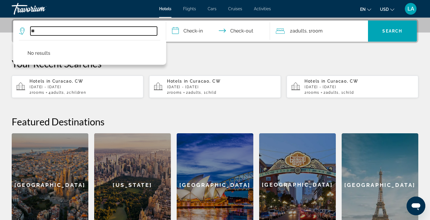
type input "*"
